Goal: Share content: Share content

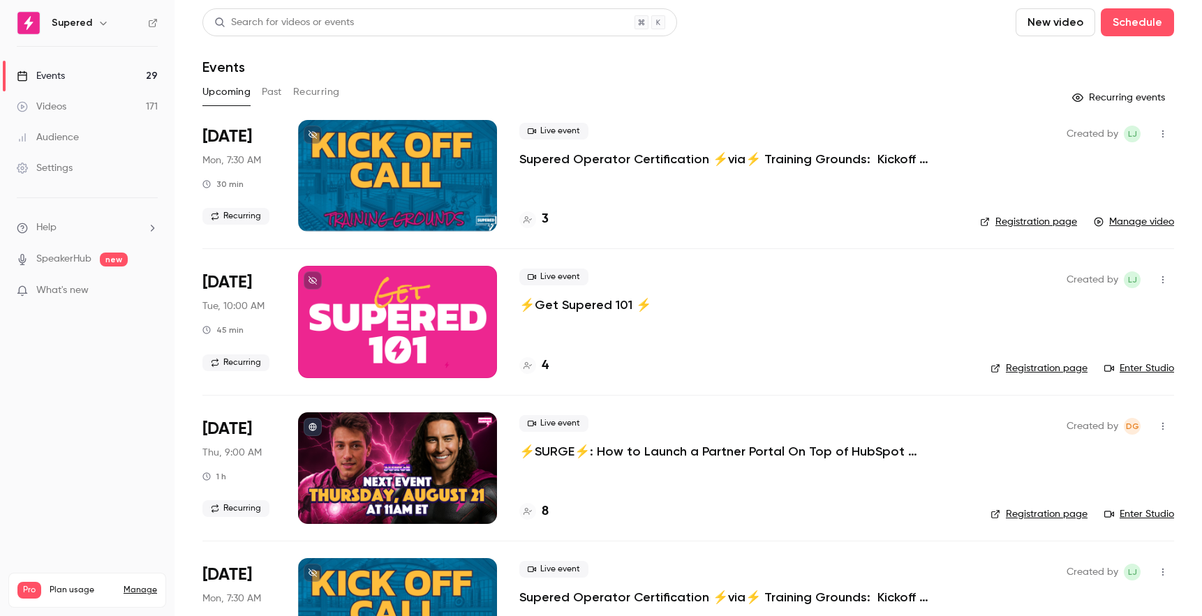
scroll to position [330, 0]
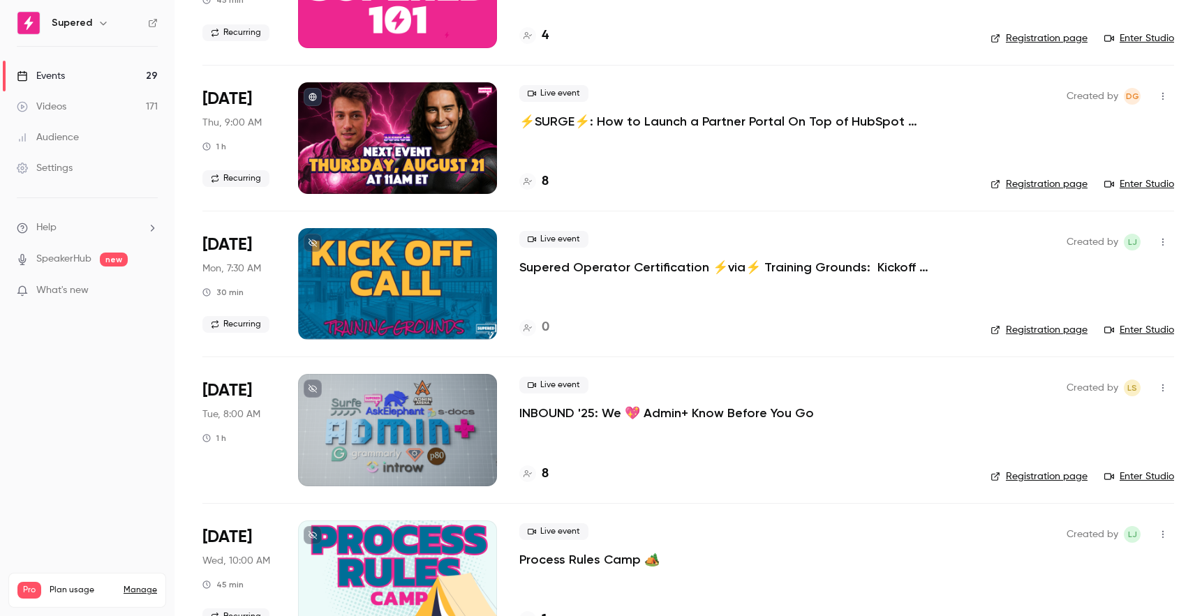
click at [64, 106] on div "Videos" at bounding box center [42, 107] width 50 height 14
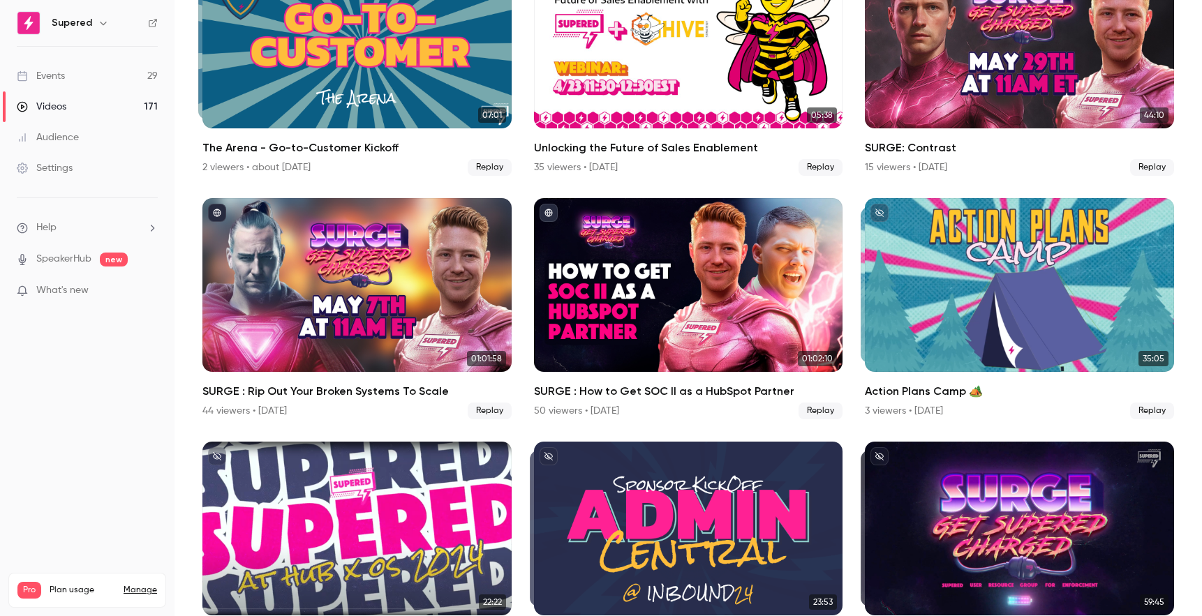
scroll to position [652, 0]
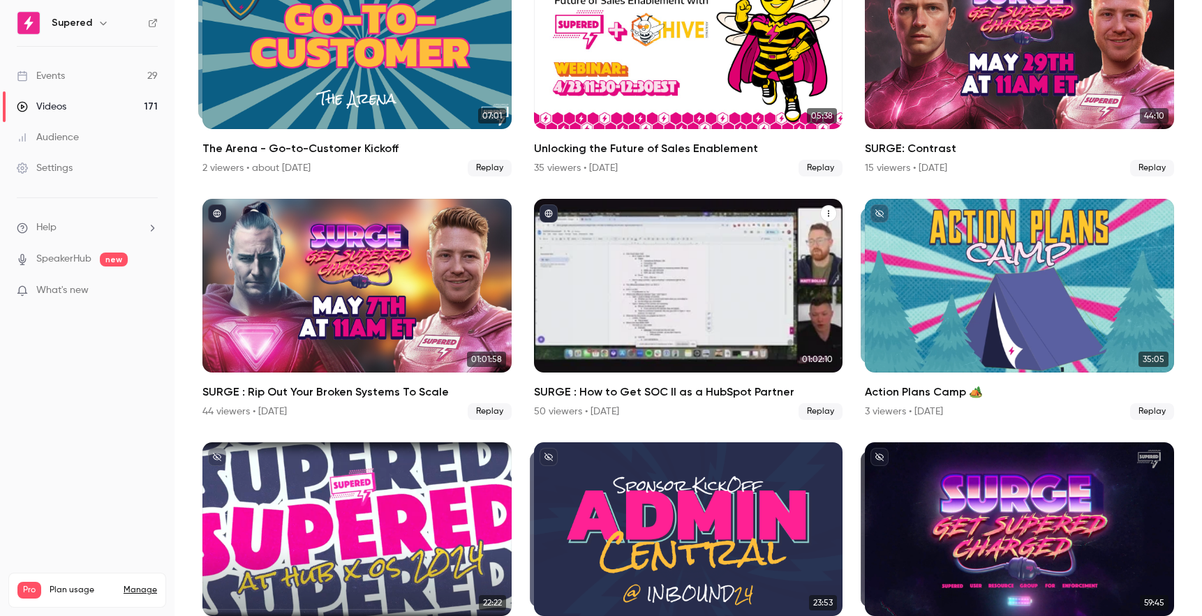
click at [831, 214] on icon "SURGE : How to Get SOC II as a HubSpot Partner" at bounding box center [828, 213] width 8 height 8
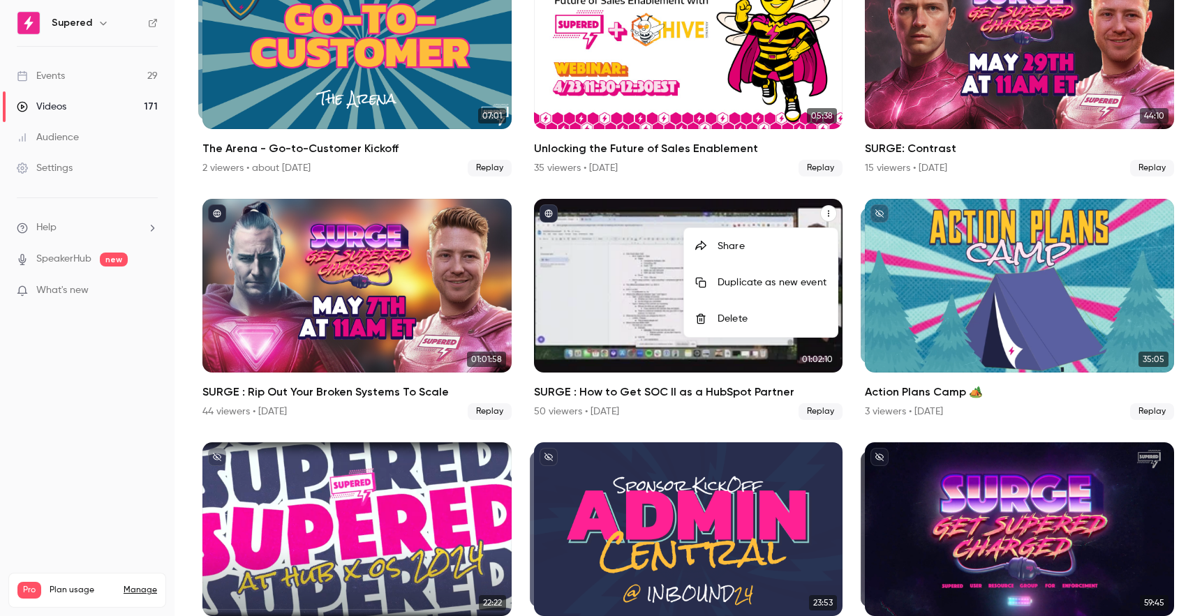
click at [780, 242] on div "Share" at bounding box center [772, 246] width 109 height 14
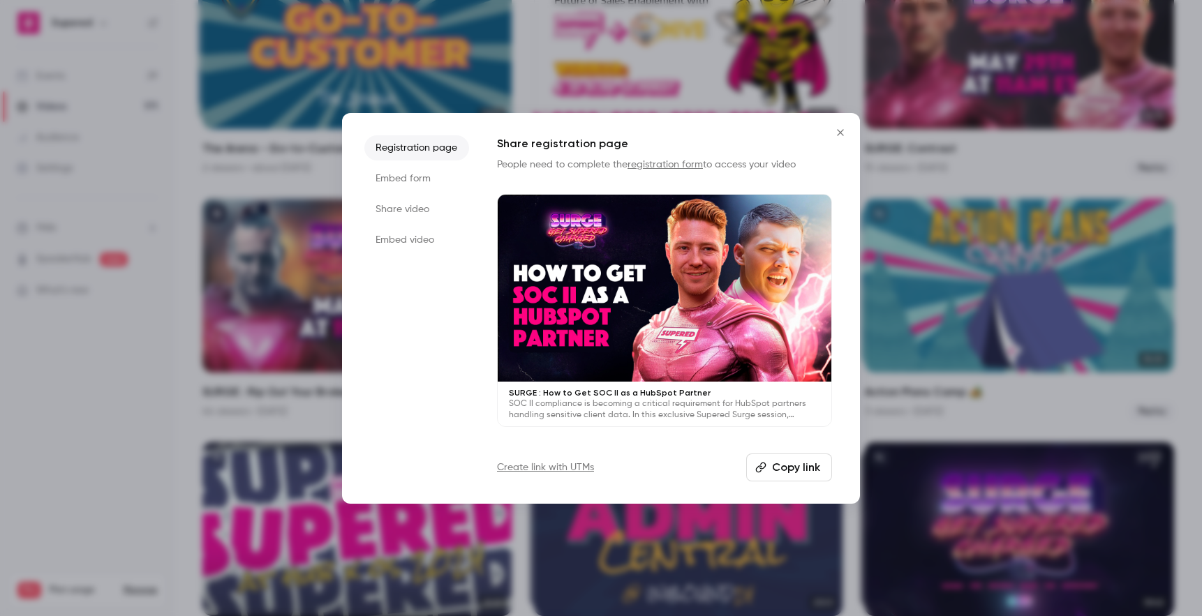
click at [405, 212] on li "Share video" at bounding box center [416, 209] width 105 height 25
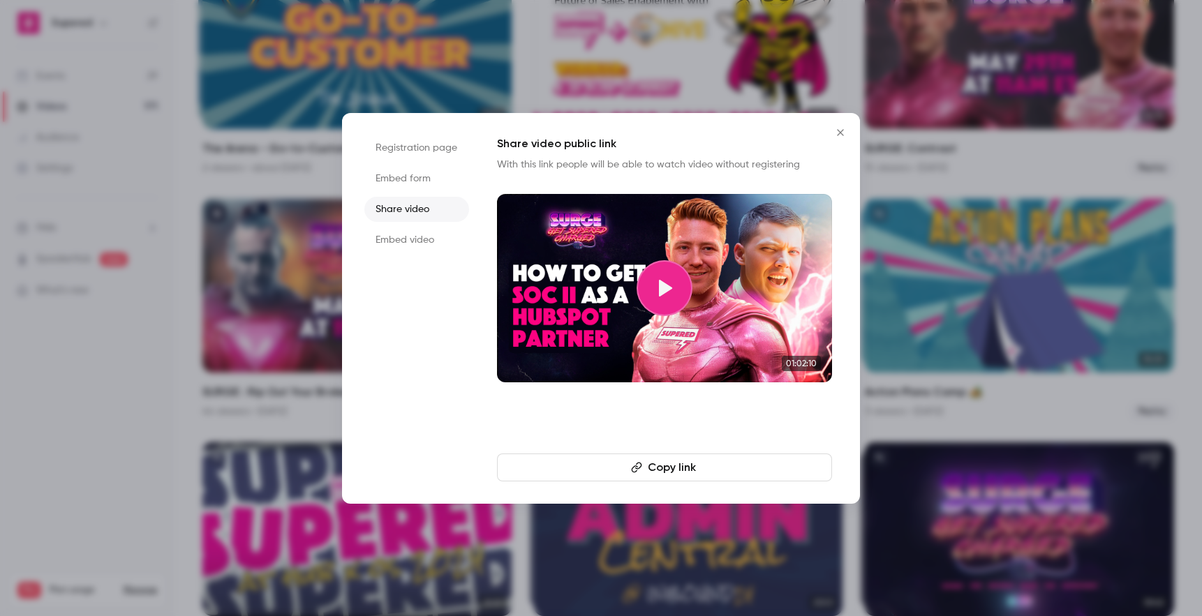
click at [667, 469] on button "Copy link" at bounding box center [664, 468] width 335 height 28
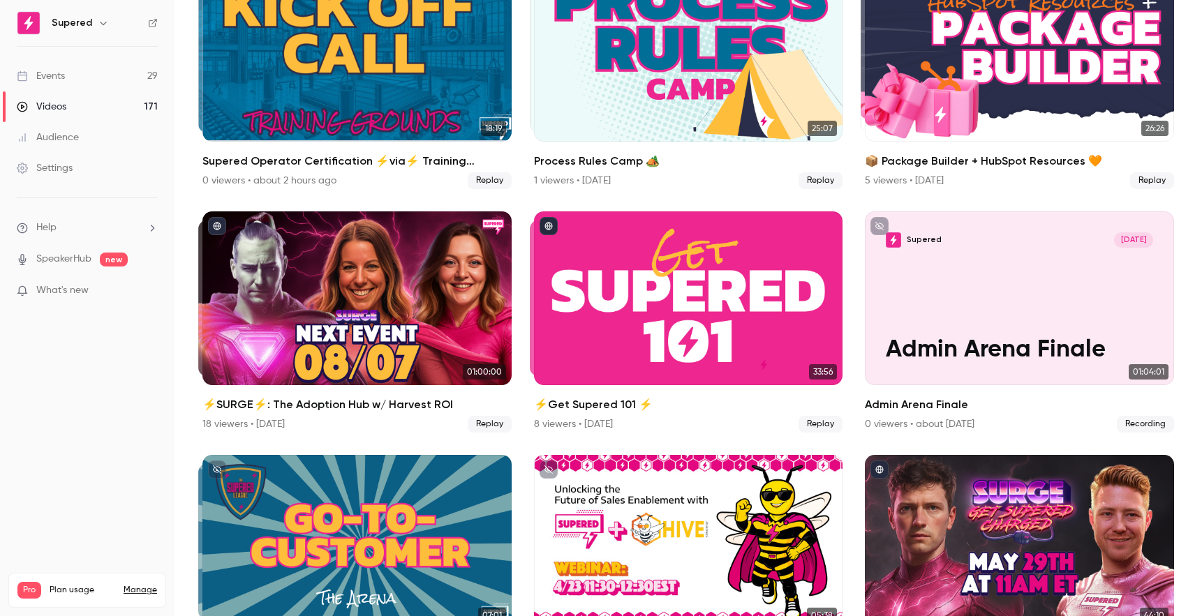
scroll to position [0, 0]
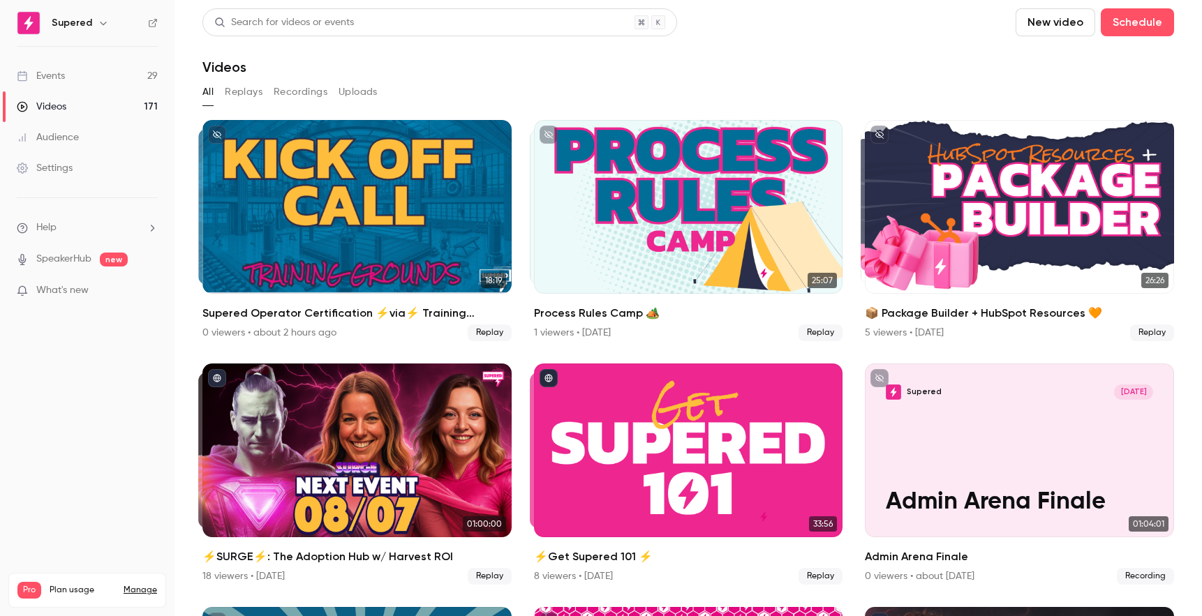
click at [52, 74] on div "Events" at bounding box center [41, 76] width 48 height 14
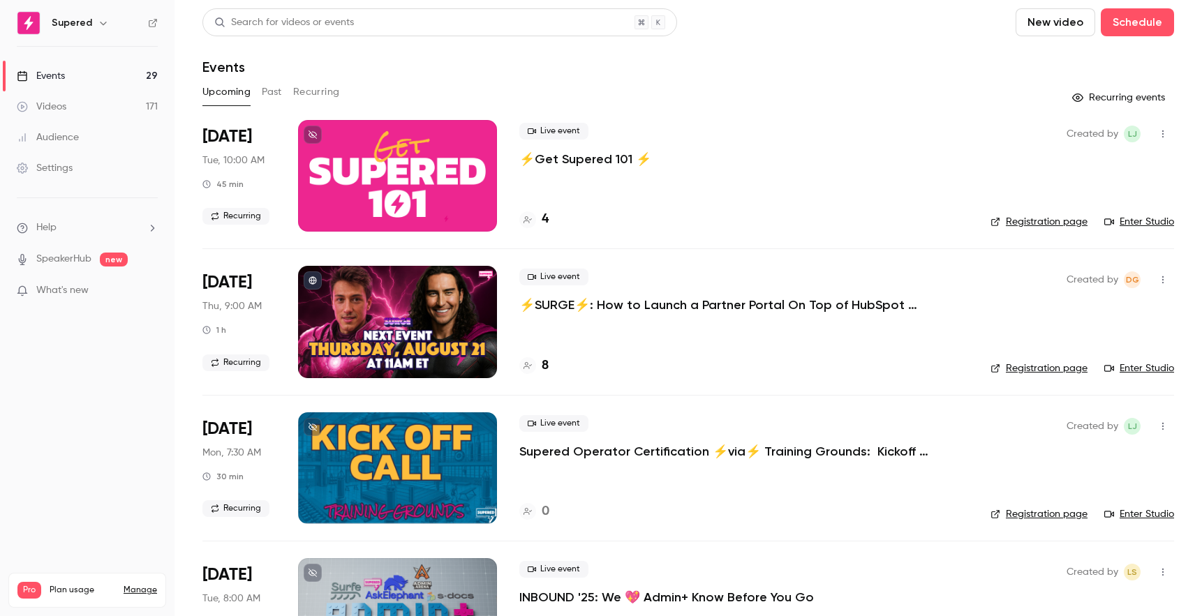
click at [274, 92] on button "Past" at bounding box center [272, 92] width 20 height 22
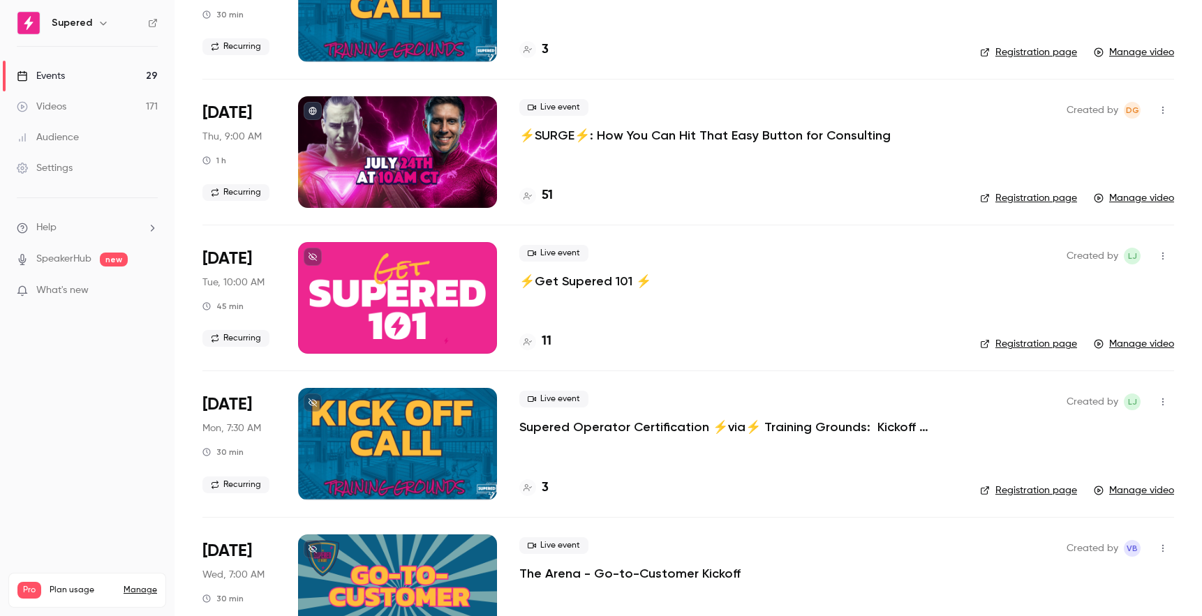
scroll to position [1340, 0]
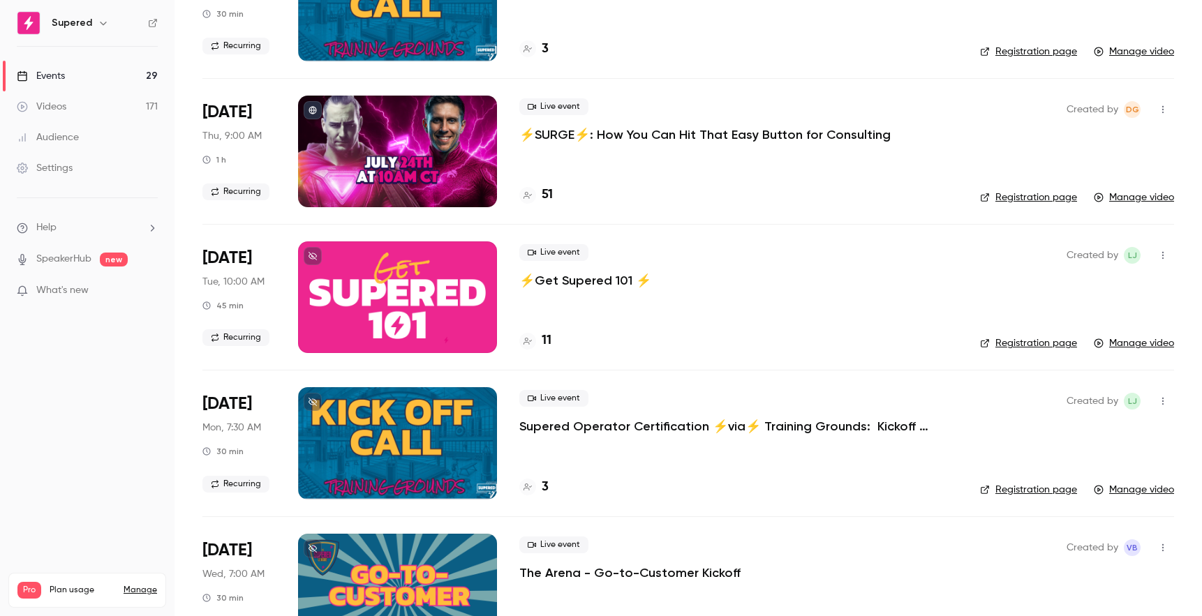
click at [575, 133] on p "⚡️SURGE⚡️: How You Can Hit That Easy Button for Consulting" at bounding box center [704, 134] width 371 height 17
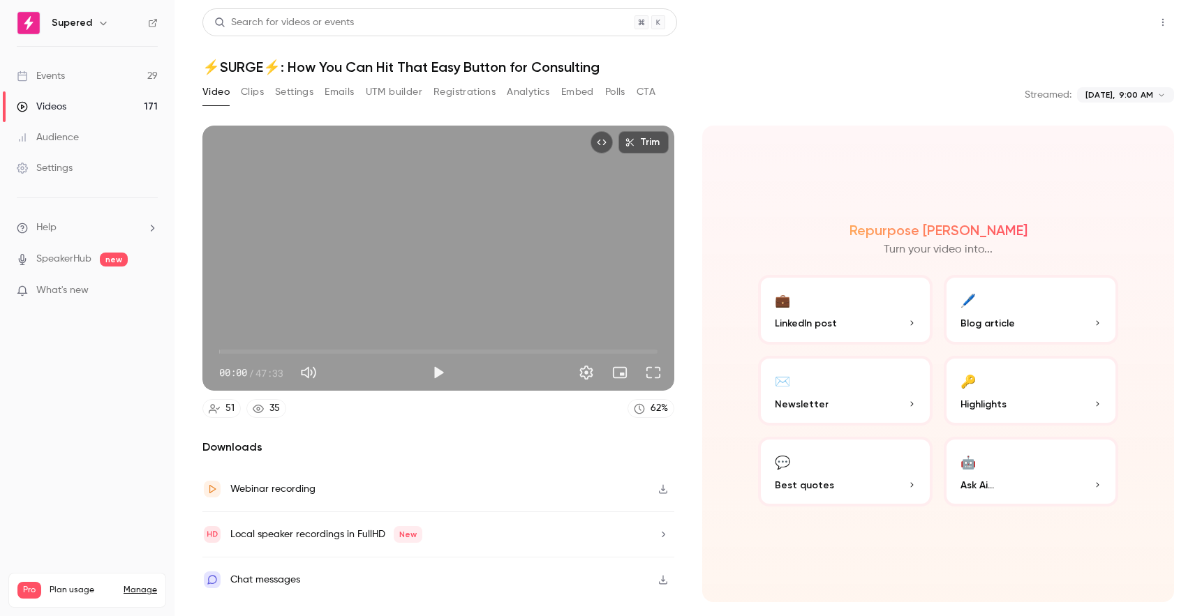
click at [1116, 24] on button "Share" at bounding box center [1113, 22] width 55 height 28
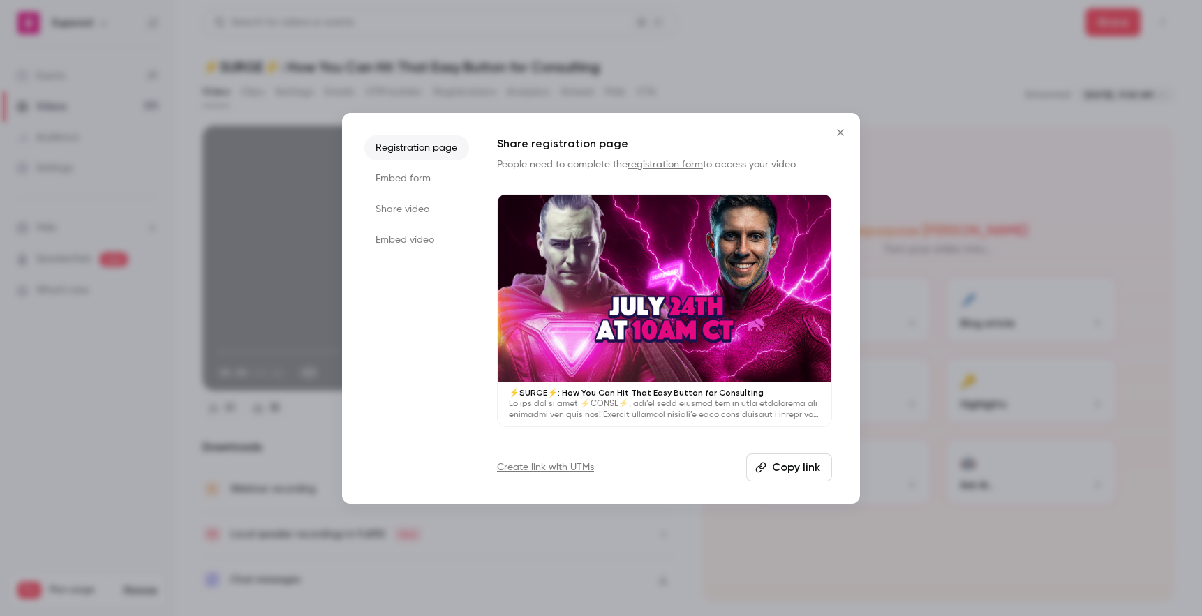
click at [413, 208] on li "Share video" at bounding box center [416, 209] width 105 height 25
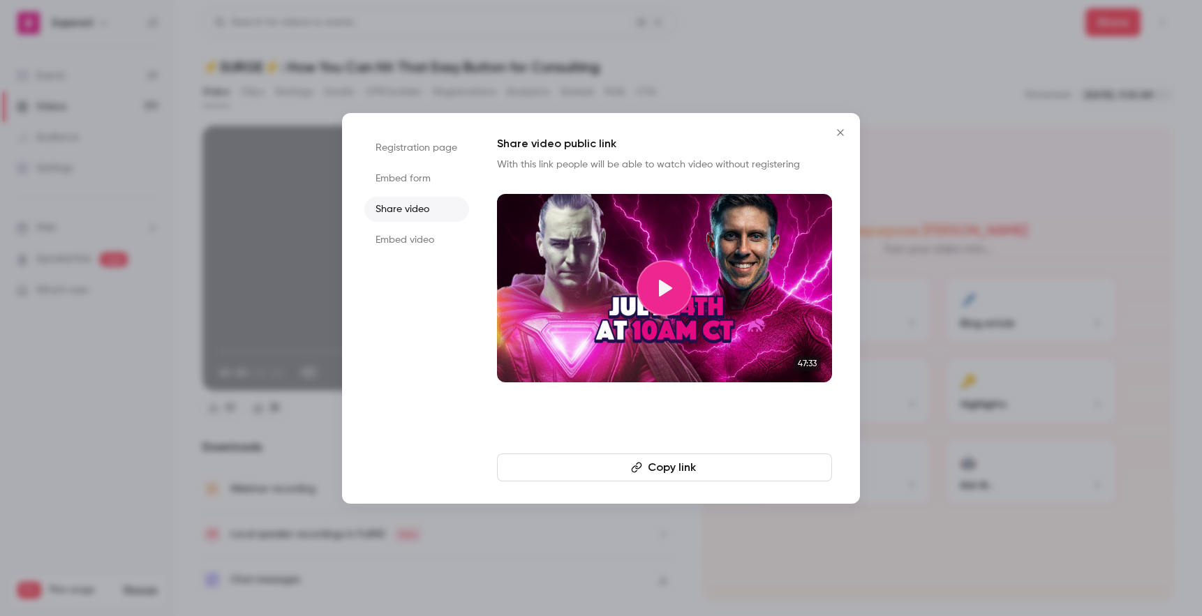
click at [667, 460] on button "Copy link" at bounding box center [664, 468] width 335 height 28
drag, startPoint x: 843, startPoint y: 131, endPoint x: 445, endPoint y: 27, distance: 410.8
click at [842, 131] on icon "Close" at bounding box center [840, 132] width 17 height 11
